Goal: Task Accomplishment & Management: Complete application form

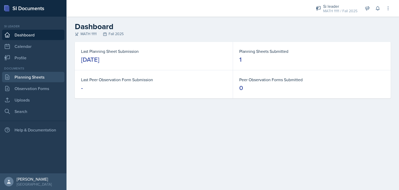
click at [10, 76] on link "Planning Sheets" at bounding box center [33, 77] width 62 height 10
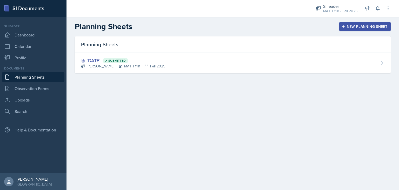
click at [358, 25] on div "New Planning Sheet" at bounding box center [364, 26] width 45 height 4
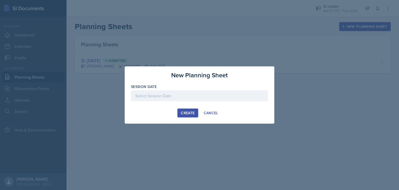
click at [176, 94] on div at bounding box center [199, 95] width 137 height 11
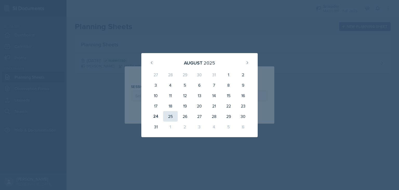
click at [168, 115] on div "25" at bounding box center [170, 116] width 15 height 10
type input "[DATE]"
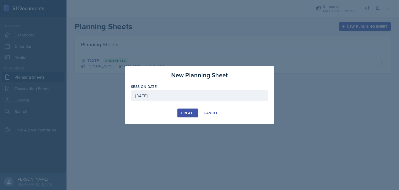
click at [187, 116] on button "Create" at bounding box center [187, 112] width 21 height 9
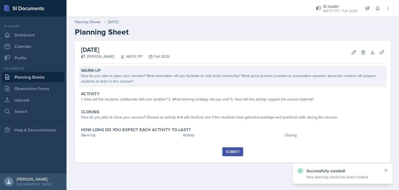
click at [152, 76] on div "How do you plan to open your session? What icebreaker will you facilitate to he…" at bounding box center [232, 78] width 303 height 11
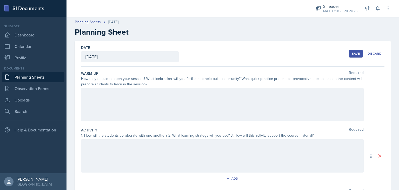
click at [91, 98] on div at bounding box center [222, 104] width 282 height 33
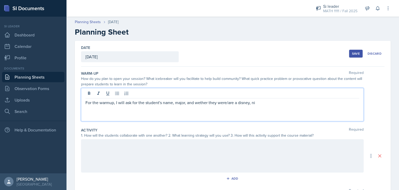
click at [284, 104] on p "For the warmup, I will ask for the student's name, major, and wether they were/…" at bounding box center [222, 102] width 274 height 6
click at [94, 139] on div at bounding box center [222, 155] width 282 height 33
click at [125, 139] on div "For the main activity we will look into" at bounding box center [222, 155] width 282 height 33
click at [159, 99] on p "For the main activity, we will look into" at bounding box center [222, 102] width 274 height 6
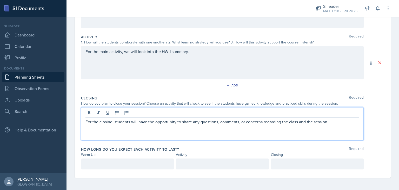
click at [105, 168] on div at bounding box center [127, 163] width 93 height 11
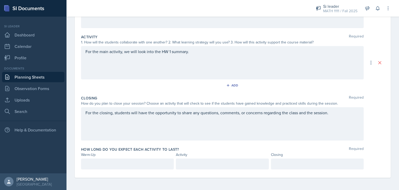
scroll to position [102, 0]
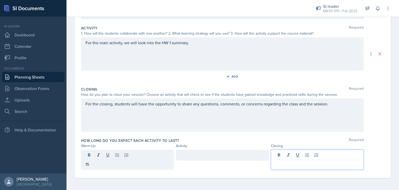
click at [288, 157] on div at bounding box center [317, 159] width 93 height 20
click at [195, 155] on div at bounding box center [222, 154] width 93 height 11
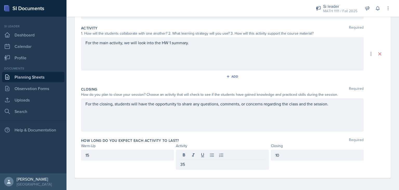
click at [271, 130] on div "For the closing, students will have the opportunity to share any questions, com…" at bounding box center [222, 114] width 282 height 33
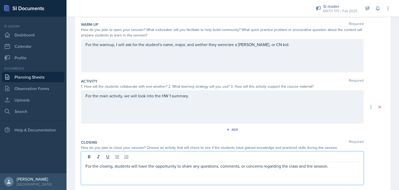
scroll to position [0, 0]
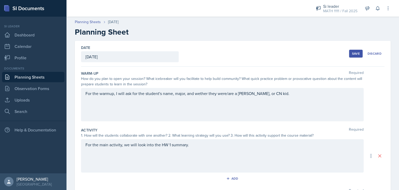
click at [352, 52] on div "Save" at bounding box center [356, 53] width 8 height 4
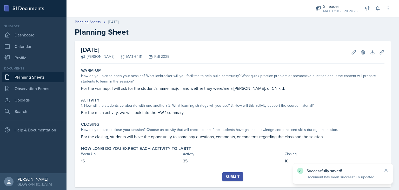
click at [230, 177] on div "Submit" at bounding box center [233, 176] width 14 height 4
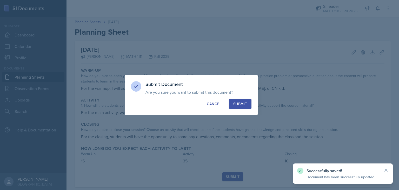
click at [243, 102] on div "Submit" at bounding box center [240, 103] width 14 height 5
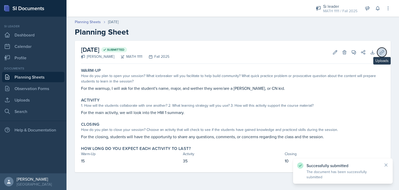
click at [381, 51] on icon at bounding box center [381, 52] width 5 height 5
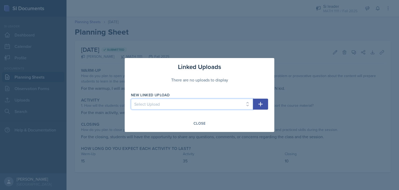
click at [248, 104] on select "Select Upload" at bounding box center [192, 103] width 122 height 11
click at [163, 102] on select "Select Upload" at bounding box center [192, 103] width 122 height 11
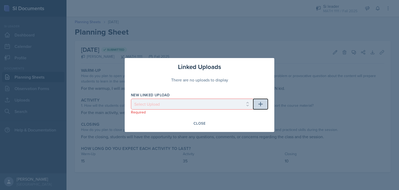
click at [261, 104] on icon "button" at bounding box center [260, 104] width 4 height 4
click at [249, 65] on div "Linked Uploads" at bounding box center [199, 66] width 137 height 9
click at [198, 121] on div "Close" at bounding box center [199, 123] width 12 height 4
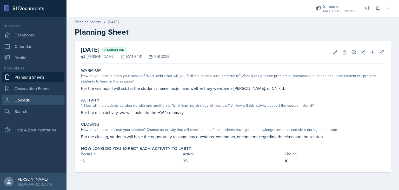
click at [16, 99] on link "Uploads" at bounding box center [33, 99] width 62 height 10
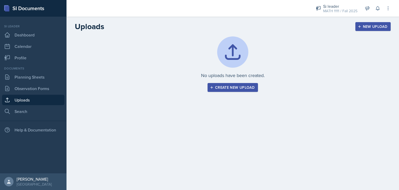
click at [231, 88] on div "Create new upload" at bounding box center [233, 87] width 44 height 4
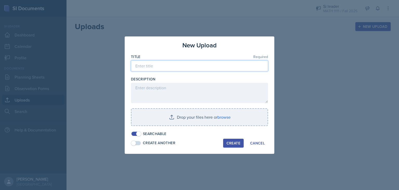
click at [160, 67] on input at bounding box center [199, 65] width 137 height 11
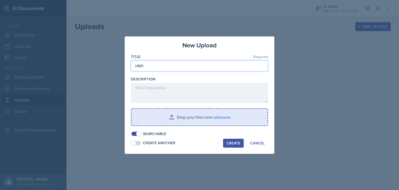
type input "HW1"
click at [181, 117] on input "file" at bounding box center [199, 117] width 136 height 17
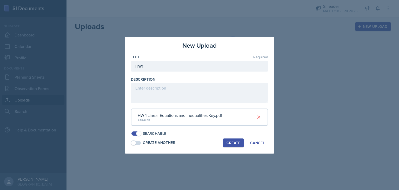
click at [233, 141] on div "Create" at bounding box center [233, 142] width 14 height 4
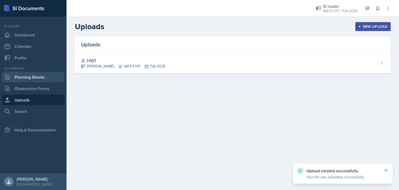
click at [24, 77] on link "Planning Sheets" at bounding box center [33, 77] width 62 height 10
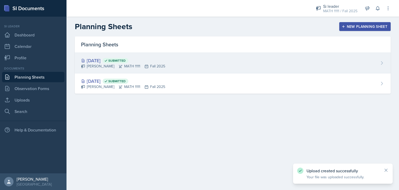
click at [124, 70] on div "[DATE] Submitted [PERSON_NAME] MATH 1111 Fall 2025" at bounding box center [233, 63] width 316 height 21
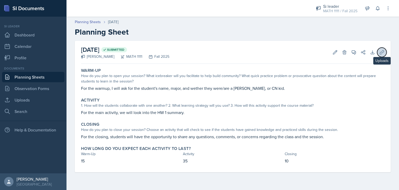
click at [381, 54] on icon at bounding box center [382, 52] width 4 height 4
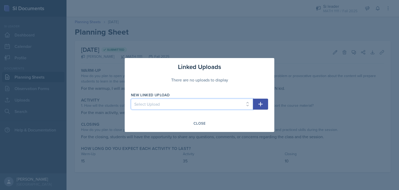
click at [237, 103] on select "Select Upload HW1" at bounding box center [192, 103] width 122 height 11
select select "d2dc95f1-59ee-4428-b66e-191f7c9635a9"
click at [131, 98] on select "Select Upload HW1" at bounding box center [192, 103] width 122 height 11
click at [260, 105] on icon "button" at bounding box center [260, 104] width 6 height 6
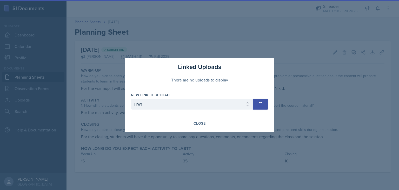
select select
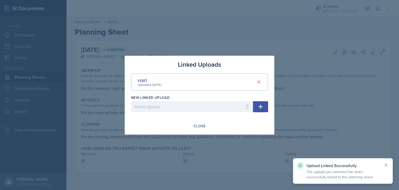
click at [227, 150] on div at bounding box center [199, 95] width 399 height 190
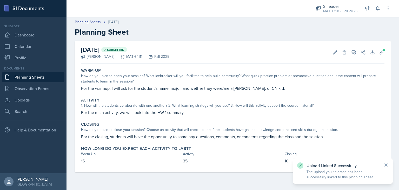
click at [16, 78] on link "Planning Sheets" at bounding box center [33, 77] width 62 height 10
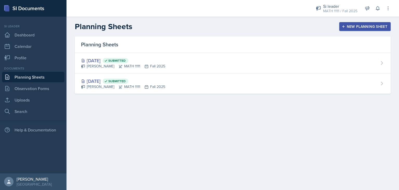
click at [347, 26] on div "New Planning Sheet" at bounding box center [364, 26] width 45 height 4
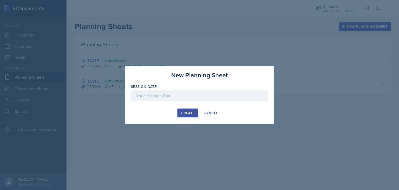
click at [157, 94] on div at bounding box center [199, 95] width 137 height 11
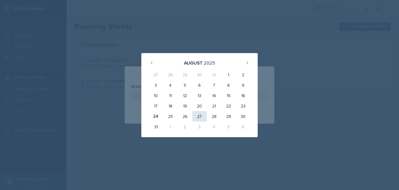
click at [198, 117] on div "27" at bounding box center [199, 116] width 15 height 10
type input "[DATE]"
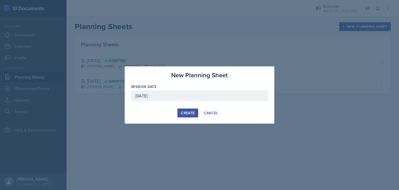
click at [188, 109] on button "Create" at bounding box center [187, 112] width 21 height 9
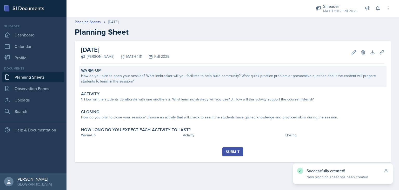
click at [119, 71] on div "Warm-Up" at bounding box center [232, 70] width 303 height 5
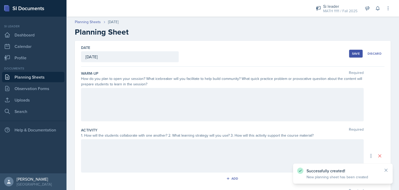
click at [106, 105] on div at bounding box center [222, 104] width 282 height 33
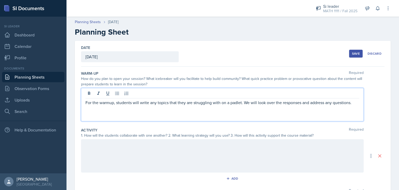
click at [78, 159] on div "Date [DATE] [DATE] 27 28 29 30 31 1 2 3 4 5 6 7 8 9 10 11 12 13 14 15 16 17 18 …" at bounding box center [233, 155] width 316 height 229
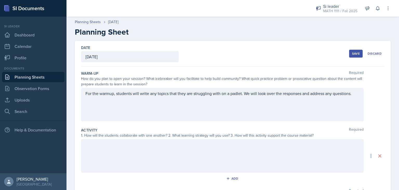
click at [95, 153] on div at bounding box center [222, 155] width 282 height 33
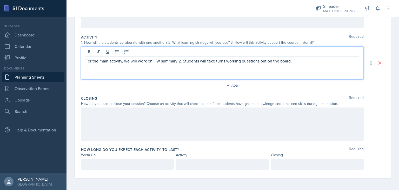
click at [100, 122] on div at bounding box center [222, 123] width 282 height 33
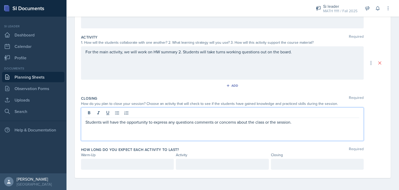
click at [92, 164] on p at bounding box center [127, 164] width 84 height 6
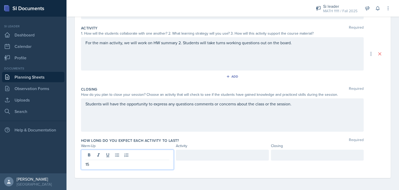
click at [194, 152] on div at bounding box center [222, 154] width 93 height 11
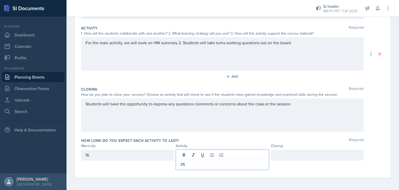
click at [285, 157] on div at bounding box center [317, 154] width 93 height 11
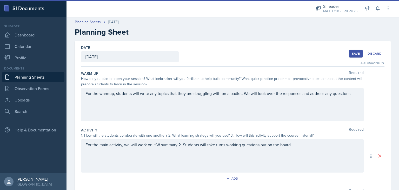
scroll to position [19, 0]
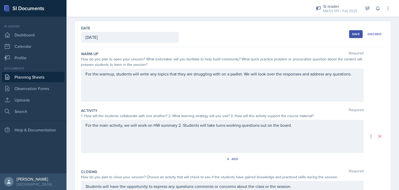
click at [168, 83] on div "For the warmup, students will write any topics that they are struggling with on…" at bounding box center [222, 84] width 282 height 33
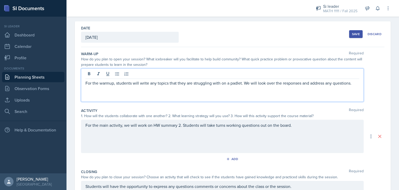
scroll to position [28, 0]
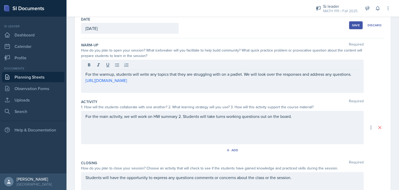
click at [353, 26] on div "Save" at bounding box center [356, 25] width 8 height 4
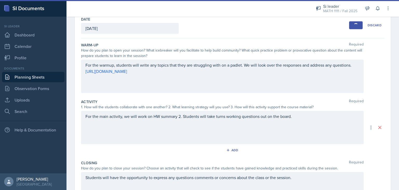
scroll to position [16, 0]
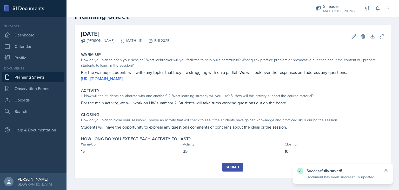
click at [233, 169] on button "Submit" at bounding box center [232, 166] width 21 height 9
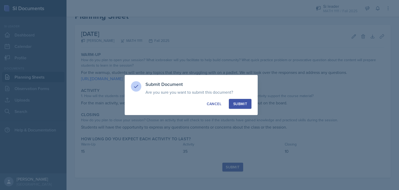
click at [242, 101] on div "Submit" at bounding box center [240, 103] width 14 height 5
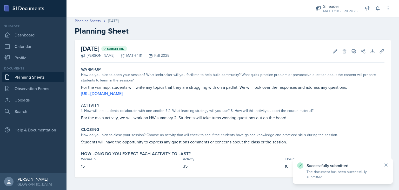
scroll to position [1, 0]
click at [28, 72] on link "Planning Sheets" at bounding box center [33, 77] width 62 height 10
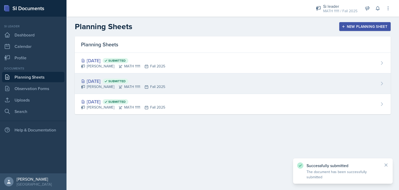
click at [178, 85] on div "[DATE] Submitted [PERSON_NAME] MATH 1111 Fall 2025" at bounding box center [233, 83] width 316 height 21
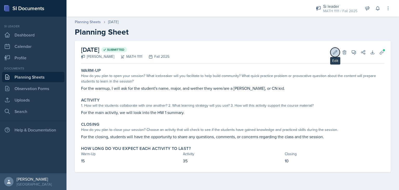
click at [334, 52] on icon at bounding box center [335, 52] width 4 height 4
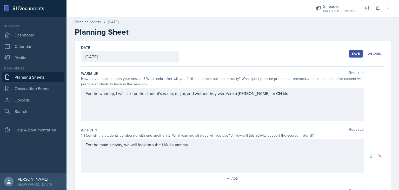
click at [112, 109] on div "For the warmup, I will ask for the student's name, major, and wether they were/…" at bounding box center [222, 104] width 282 height 33
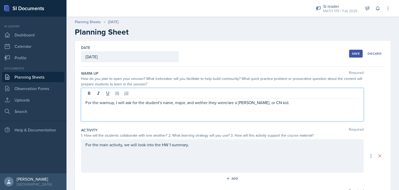
click at [280, 104] on p "For the warmup, I will ask for the student's name, major, and wether they were/…" at bounding box center [222, 102] width 274 height 6
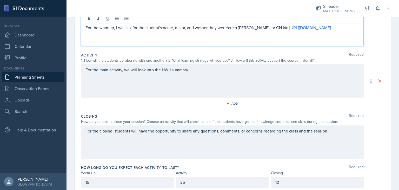
scroll to position [84, 0]
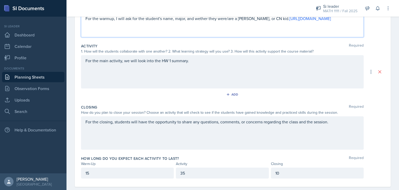
click at [196, 64] on p "For the main activity, we will look into the HW 1 summary." at bounding box center [222, 60] width 274 height 6
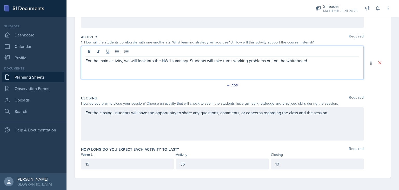
scroll to position [0, 0]
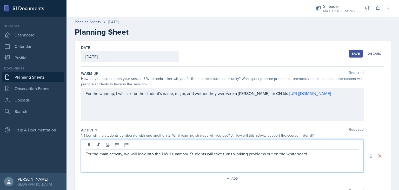
click at [352, 51] on div "Save" at bounding box center [356, 53] width 8 height 4
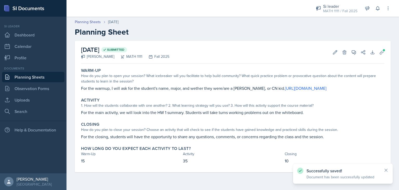
click at [22, 76] on link "Planning Sheets" at bounding box center [33, 77] width 62 height 10
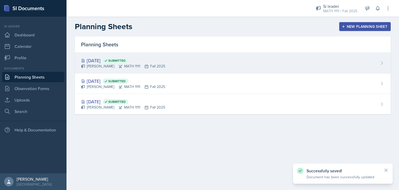
click at [199, 58] on div "[DATE] Submitted [PERSON_NAME] MATH 1111 Fall 2025" at bounding box center [233, 63] width 316 height 21
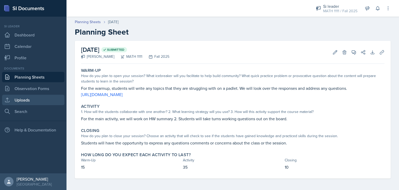
click at [15, 99] on link "Uploads" at bounding box center [33, 99] width 62 height 10
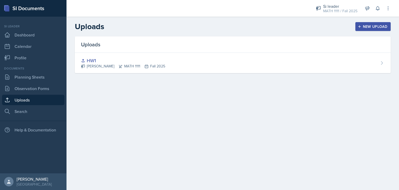
click at [376, 26] on div "New Upload" at bounding box center [373, 26] width 29 height 4
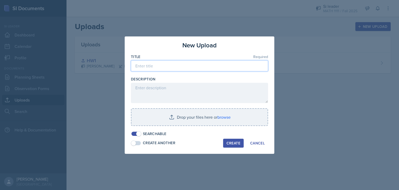
click at [138, 70] on input at bounding box center [199, 65] width 137 height 11
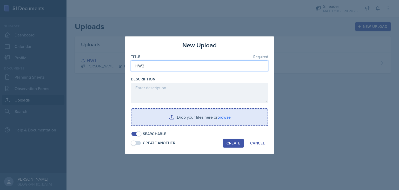
type input "HW2"
click at [168, 112] on input "file" at bounding box center [199, 117] width 136 height 17
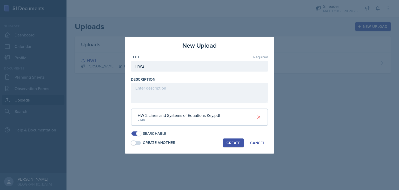
click at [237, 140] on div "Create" at bounding box center [233, 142] width 14 height 4
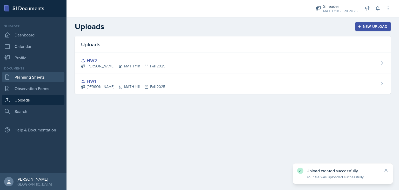
click at [27, 78] on link "Planning Sheets" at bounding box center [33, 77] width 62 height 10
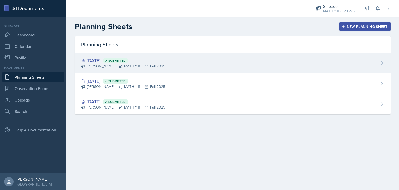
click at [191, 64] on div "[DATE] Submitted [PERSON_NAME] MATH 1111 Fall 2025" at bounding box center [233, 63] width 316 height 21
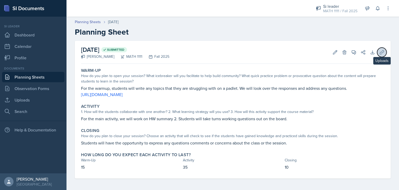
click at [380, 52] on icon at bounding box center [382, 52] width 4 height 4
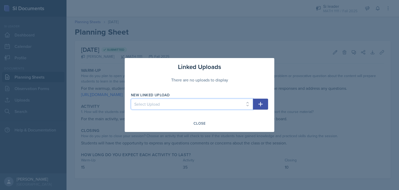
click at [239, 105] on select "Select Upload HW1 HW2" at bounding box center [192, 103] width 122 height 11
select select "82578290-af2b-44b9-a18c-067ded3e6b35"
click at [131, 98] on select "Select Upload HW1 HW2" at bounding box center [192, 103] width 122 height 11
click at [263, 102] on icon "button" at bounding box center [260, 104] width 6 height 6
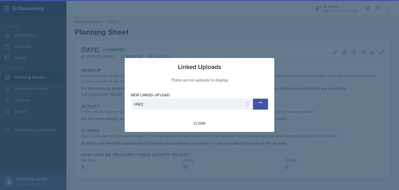
select select
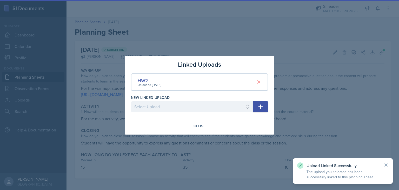
click at [247, 35] on div at bounding box center [199, 95] width 399 height 190
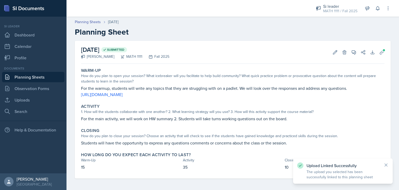
scroll to position [1, 0]
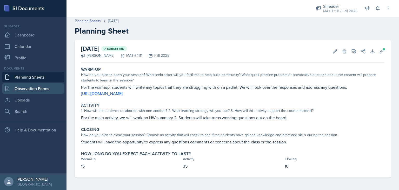
click at [34, 89] on link "Observation Forms" at bounding box center [33, 88] width 62 height 10
